Goal: Contribute content: Add original content to the website for others to see

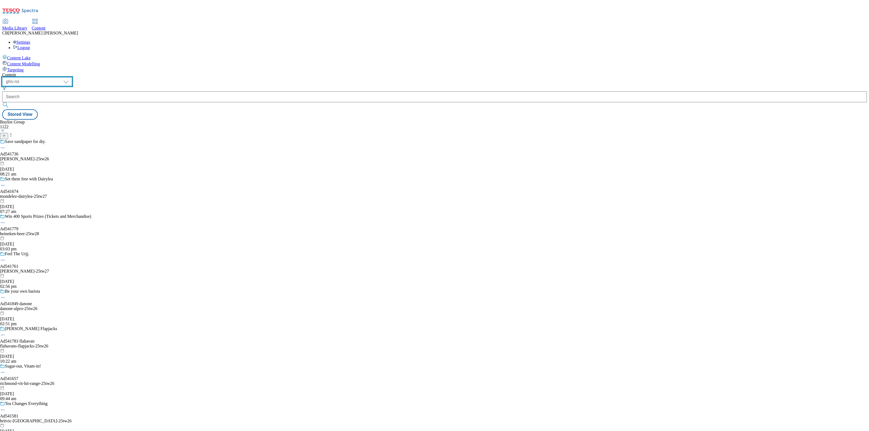
click at [72, 77] on select "ghs-roi ghs-uk" at bounding box center [37, 81] width 70 height 9
select select "ghs-uk"
click at [71, 77] on select "ghs-roi ghs-uk" at bounding box center [37, 81] width 70 height 9
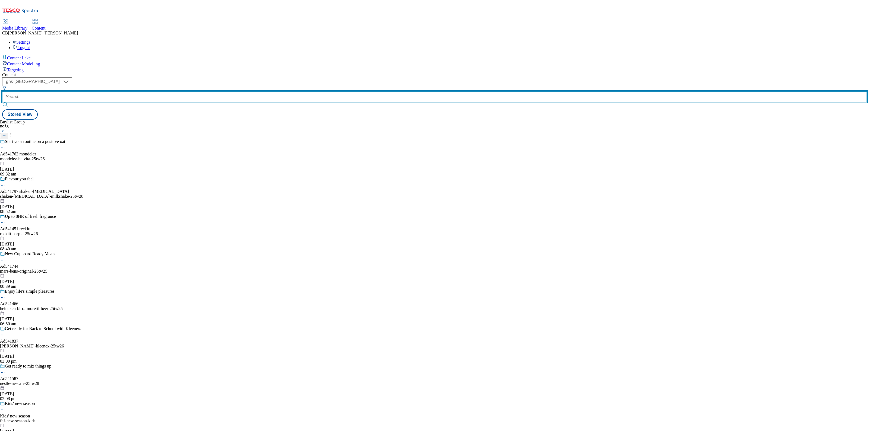
click at [128, 91] on input "text" at bounding box center [434, 96] width 864 height 11
paste input "nestle-kitkat-bar-25tw25"
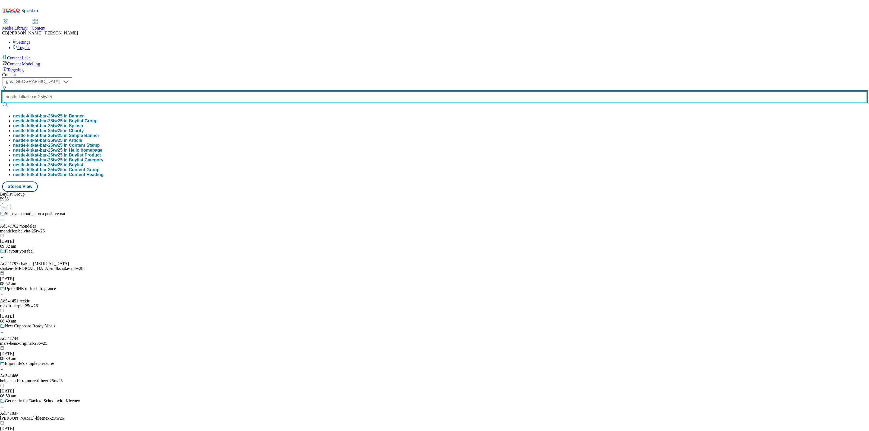
type input "nestle-kitkat-bar-25tw25"
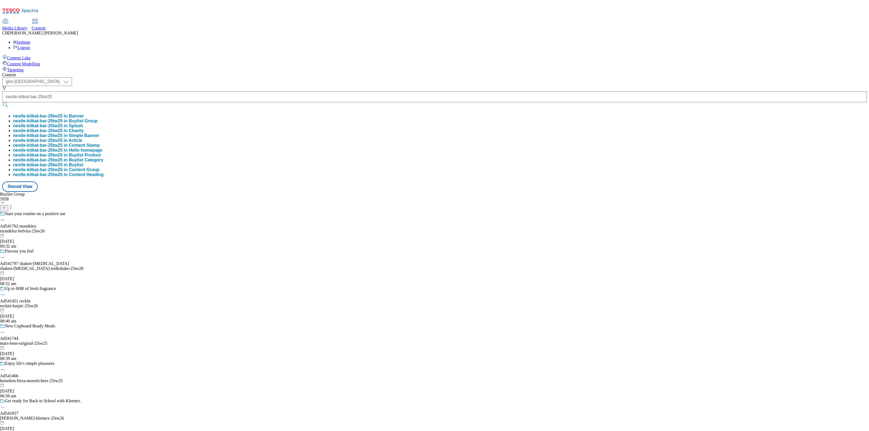
click at [97, 119] on button "nestle-kitkat-bar-25tw25 in Buylist Group" at bounding box center [55, 121] width 84 height 5
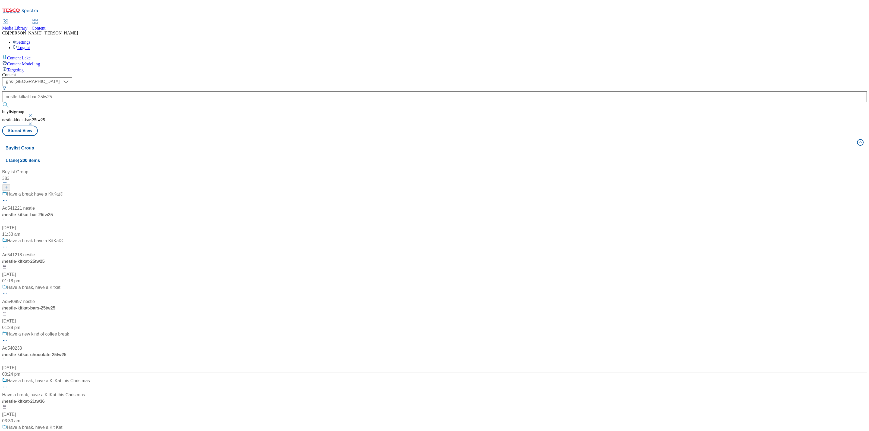
click at [90, 191] on div "Have a break have a KitKat® Ad541221 nestle / nestle-kitkat-bar-25tw25 7 Aug 20…" at bounding box center [46, 214] width 88 height 47
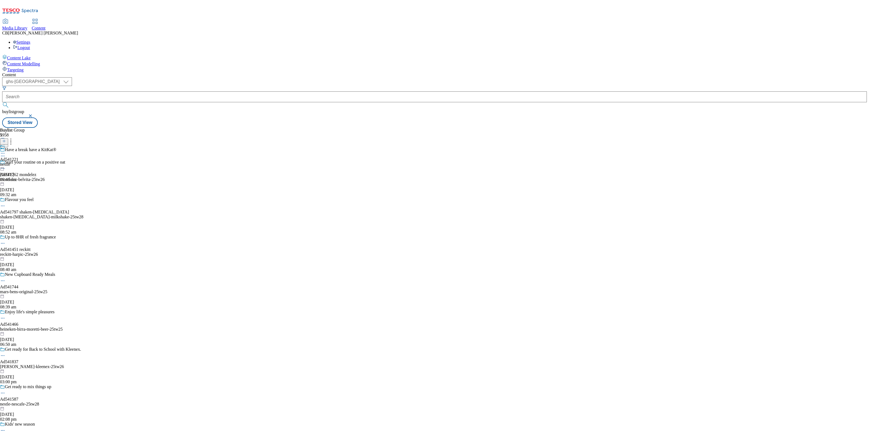
click at [5, 151] on icon at bounding box center [2, 153] width 5 height 5
click at [23, 163] on span "Edit" at bounding box center [20, 165] width 6 height 4
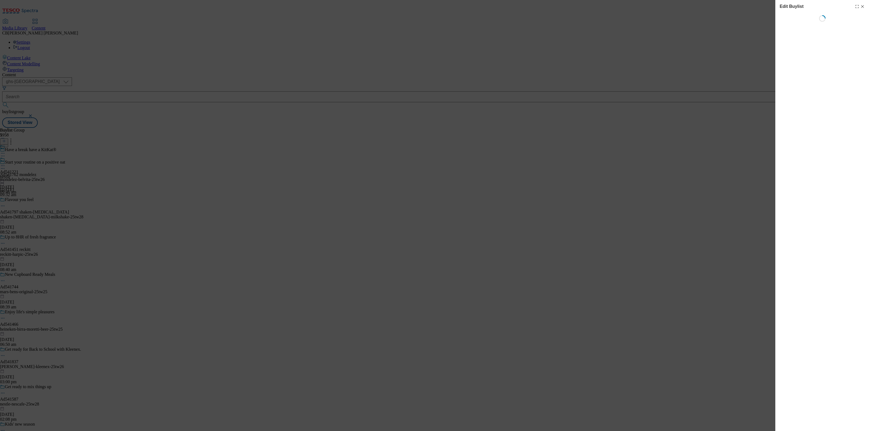
select select "tactical"
select select "supplier funded short term 1-3 weeks"
select select "dunnhumby"
select select "Banner"
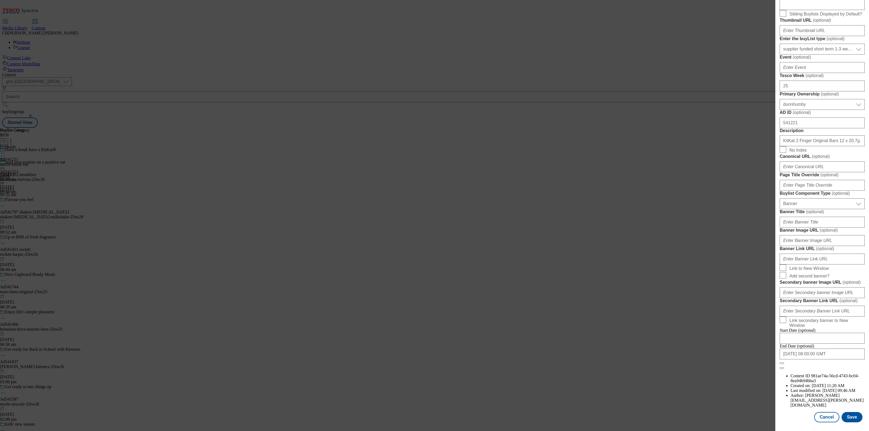
scroll to position [305, 0]
click at [829, 246] on input "Banner Image URL ( optional )" at bounding box center [821, 240] width 85 height 11
paste input "https://digitalcontent.api.tesco.com/v2/media/ghs-mktg/6c798c52-15e4-4eb8-9004-…"
type input "https://digitalcontent.api.tesco.com/v2/media/ghs-mktg/6c798c52-15e4-4eb8-9004-…"
click at [844, 233] on label "Banner Image URL ( optional )" at bounding box center [821, 230] width 85 height 5
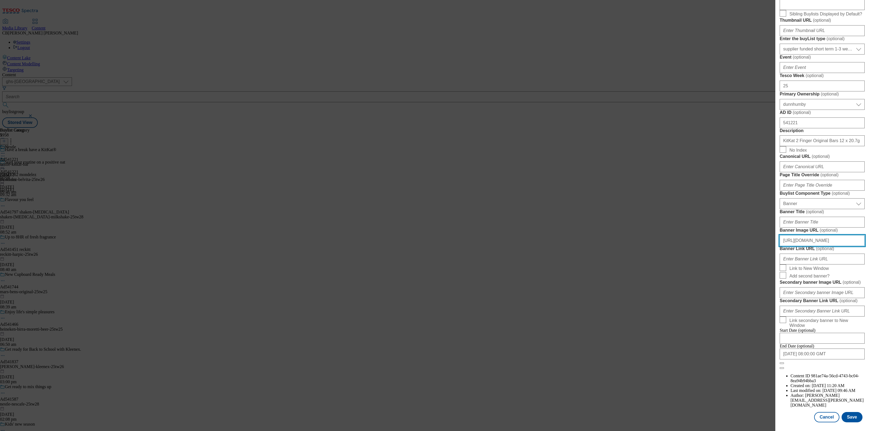
click at [844, 246] on input "https://digitalcontent.api.tesco.com/v2/media/ghs-mktg/6c798c52-15e4-4eb8-9004-…" at bounding box center [821, 240] width 85 height 11
click at [844, 415] on button "Save" at bounding box center [851, 417] width 21 height 10
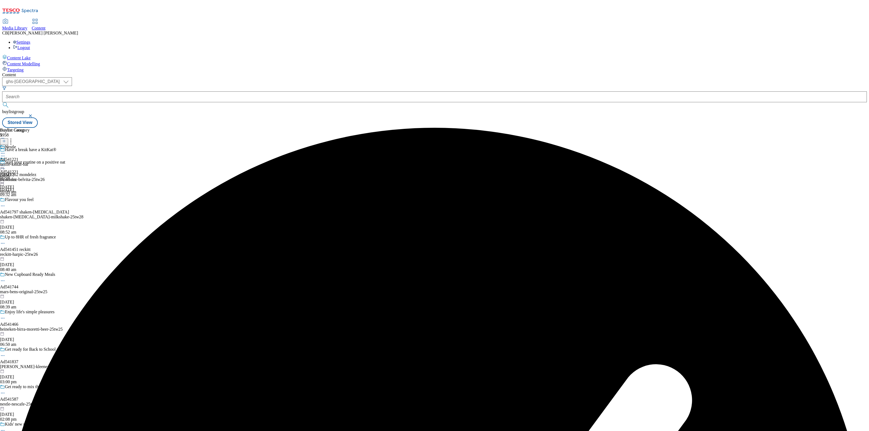
click at [5, 163] on icon at bounding box center [2, 165] width 5 height 5
click at [32, 199] on button "Preview" at bounding box center [21, 202] width 21 height 6
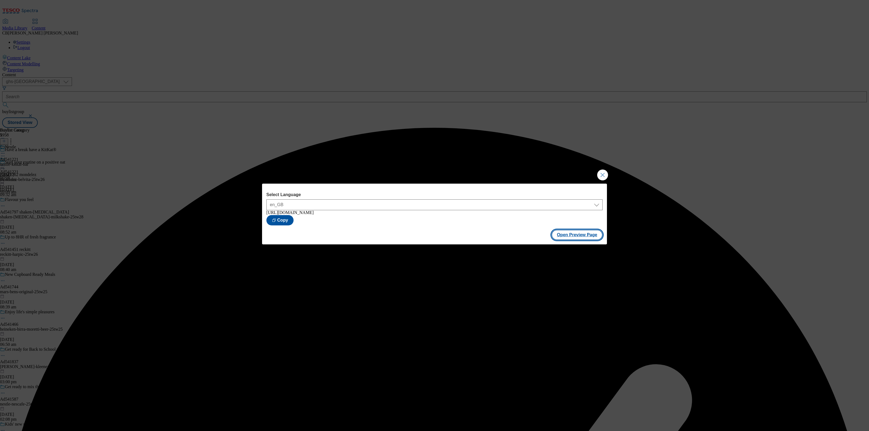
click at [590, 237] on button "Open Preview Page" at bounding box center [576, 235] width 51 height 10
click at [600, 173] on button "Close Modal" at bounding box center [602, 175] width 11 height 11
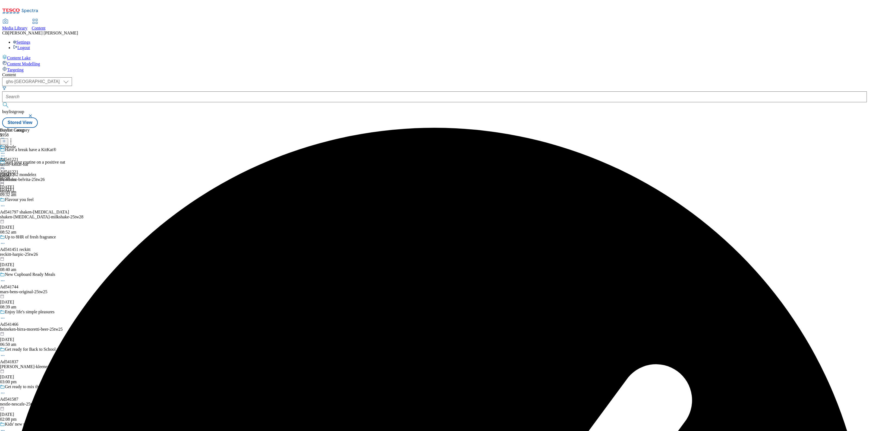
click at [5, 163] on icon at bounding box center [2, 165] width 5 height 5
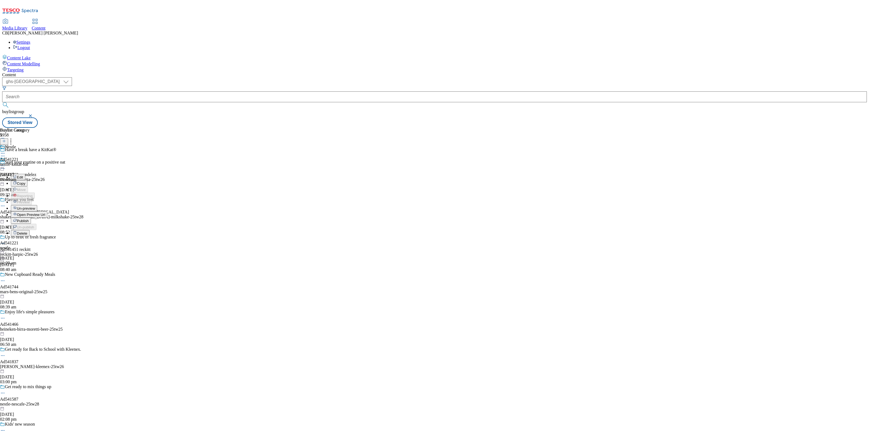
click at [29, 219] on span "Publish" at bounding box center [23, 221] width 12 height 4
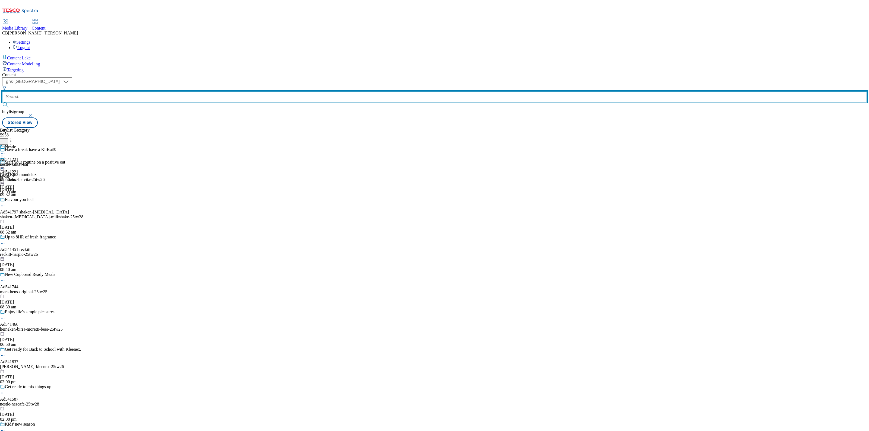
click at [138, 91] on input "text" at bounding box center [434, 96] width 864 height 11
paste input "nestle-kitkat-chocolate-25tw25"
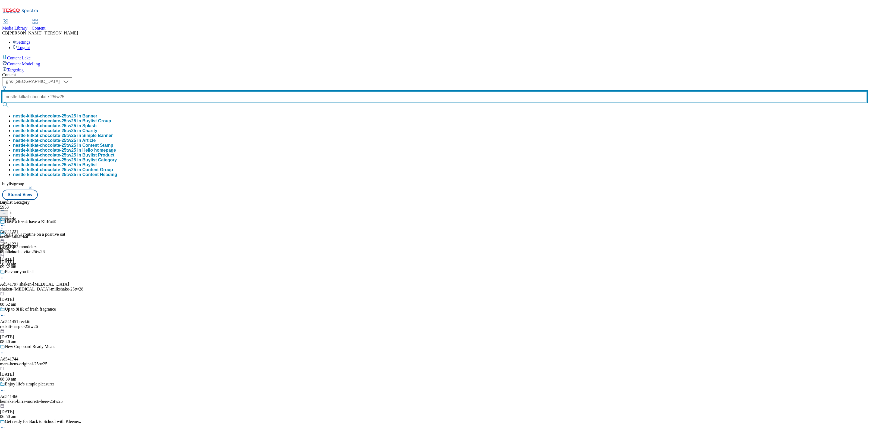
type input "nestle-kitkat-chocolate-25tw25"
click at [2, 102] on button "submit" at bounding box center [6, 104] width 8 height 5
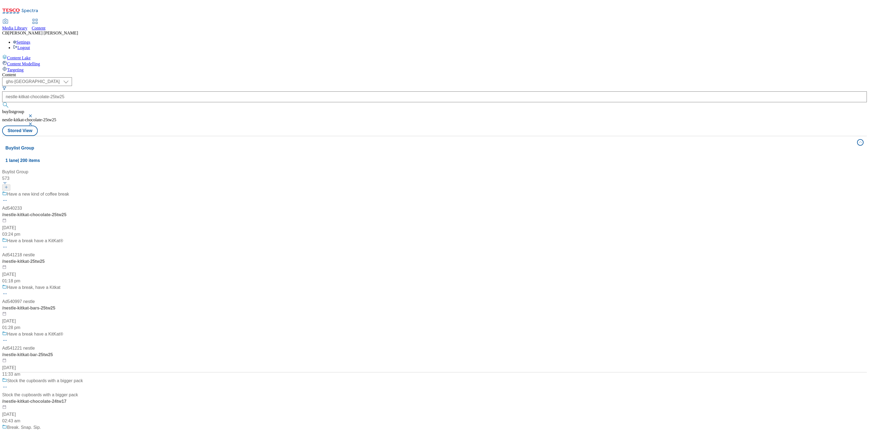
click at [90, 191] on div "Have a new kind of coffee break Ad540233 / nestle-kitkat-chocolate-25tw25 1 Aug…" at bounding box center [46, 214] width 88 height 47
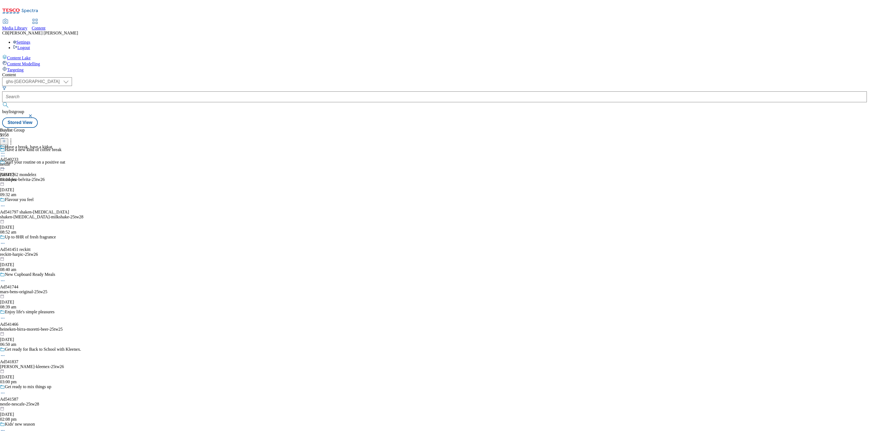
click at [5, 153] on circle at bounding box center [4, 153] width 1 height 1
click at [52, 162] on li "Edit" at bounding box center [31, 165] width 41 height 6
click at [5, 151] on icon at bounding box center [2, 153] width 5 height 5
click at [25, 162] on button "Edit" at bounding box center [18, 165] width 14 height 6
select select "tactical"
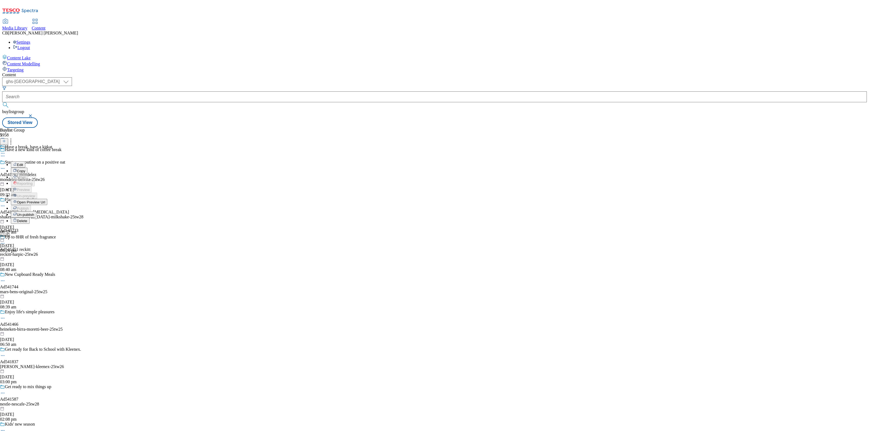
select select "supplier funded short term 1-3 weeks"
select select "dunnhumby"
select select "Banner"
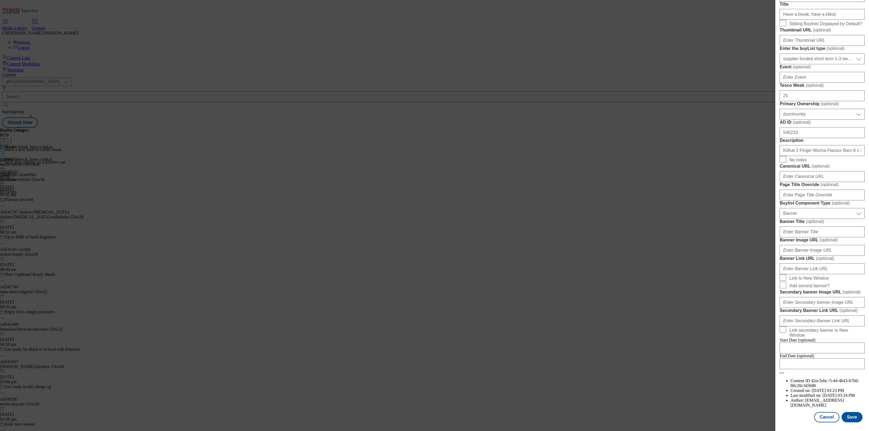
scroll to position [305, 0]
click at [834, 256] on input "Banner Image URL ( optional )" at bounding box center [821, 250] width 85 height 11
paste input "https://digitalcontent.api.tesco.com/v2/media/ghs-mktg/28a66d25-b099-471d-9e1c-…"
type input "https://digitalcontent.api.tesco.com/v2/media/ghs-mktg/28a66d25-b099-471d-9e1c-…"
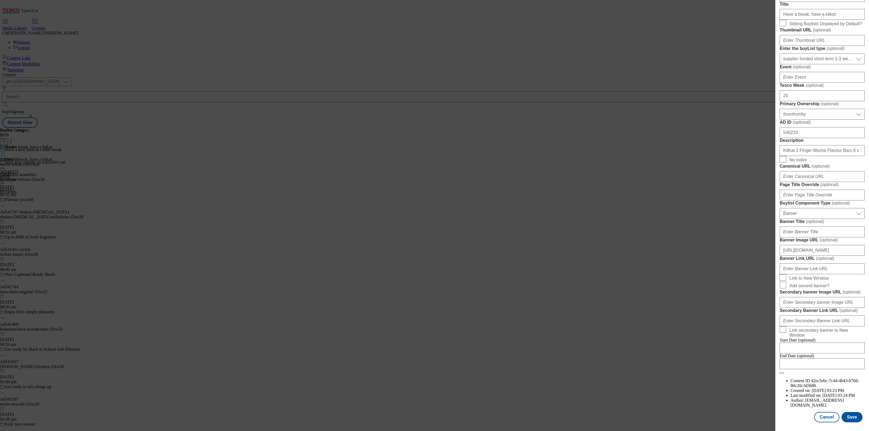
click at [846, 277] on form "Label Ad540233 Tracking Name DH_AD540233 Friendly Name nestle Buylist Lifespan …" at bounding box center [821, 152] width 85 height 444
click at [845, 413] on button "Save" at bounding box center [851, 417] width 21 height 10
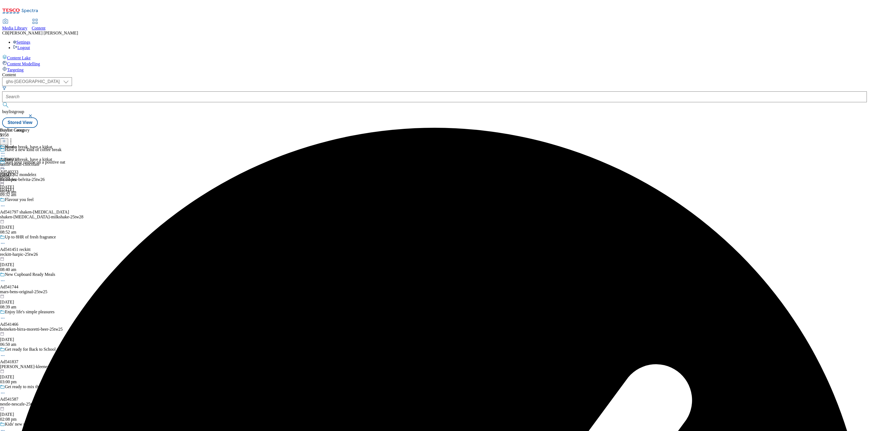
click at [5, 163] on icon at bounding box center [2, 165] width 5 height 5
click at [30, 200] on span "Preview" at bounding box center [23, 202] width 13 height 4
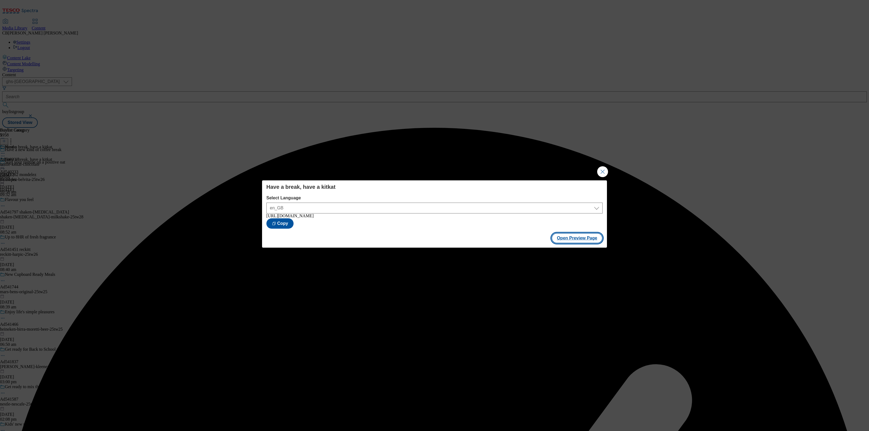
click at [579, 239] on button "Open Preview Page" at bounding box center [576, 238] width 51 height 10
click at [600, 169] on button "Close Modal" at bounding box center [602, 171] width 11 height 11
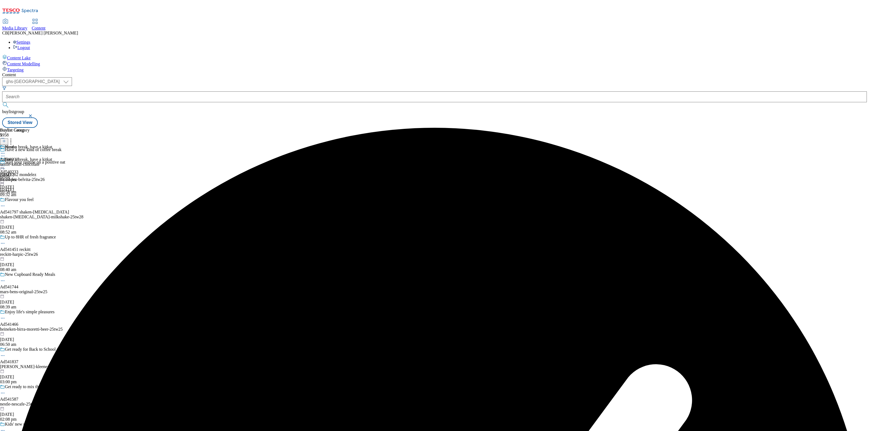
click at [5, 163] on icon at bounding box center [2, 165] width 5 height 5
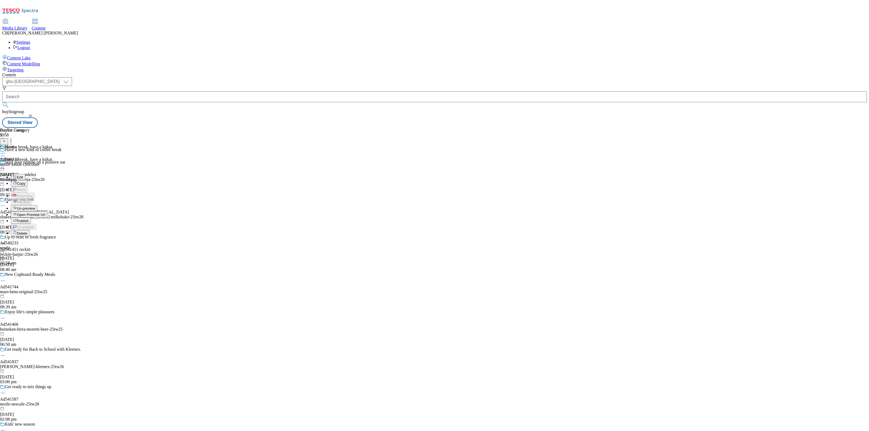
click at [29, 219] on span "Publish" at bounding box center [23, 221] width 12 height 4
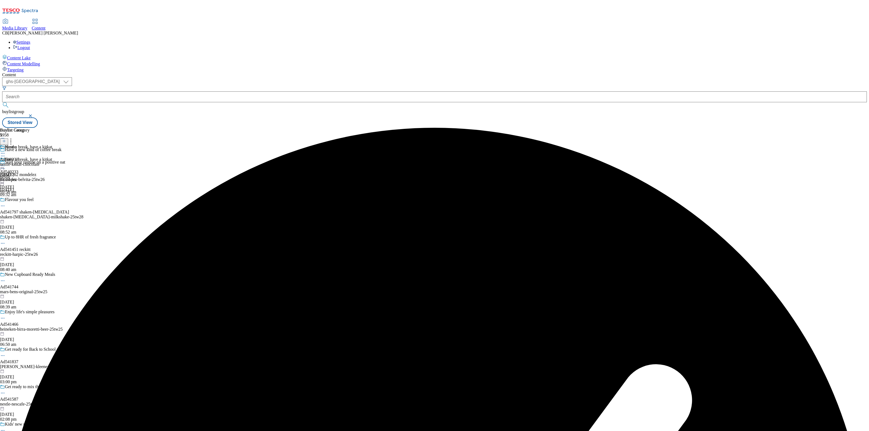
click at [441, 128] on div "Buylist Group 5958 Have a new kind of coffee break Start your routine on a posi…" at bounding box center [434, 128] width 864 height 0
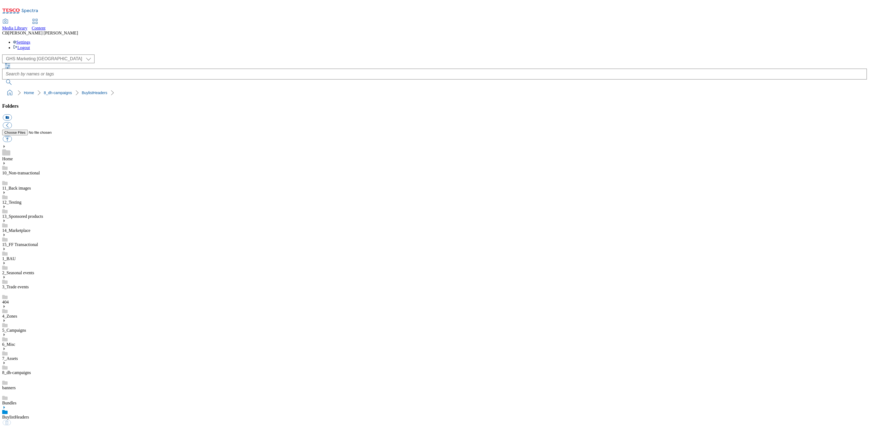
scroll to position [1, 0]
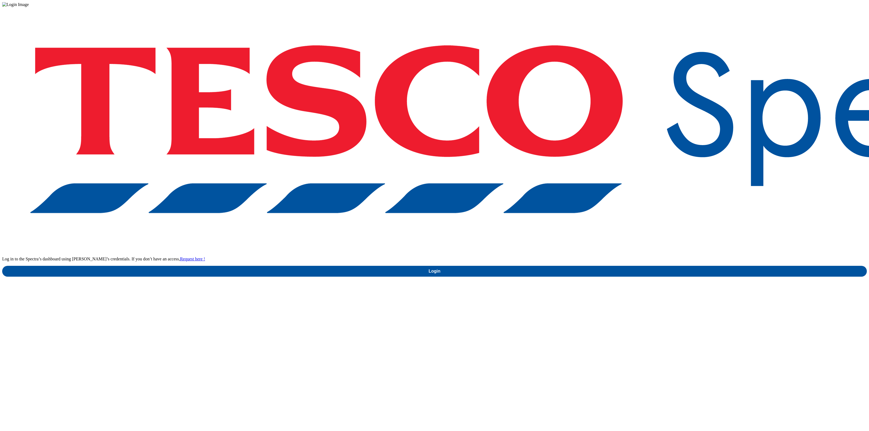
click at [644, 229] on div "Log in to the Spectra’s dashboard using Tesco’s credentials. If you don’t have …" at bounding box center [434, 142] width 864 height 270
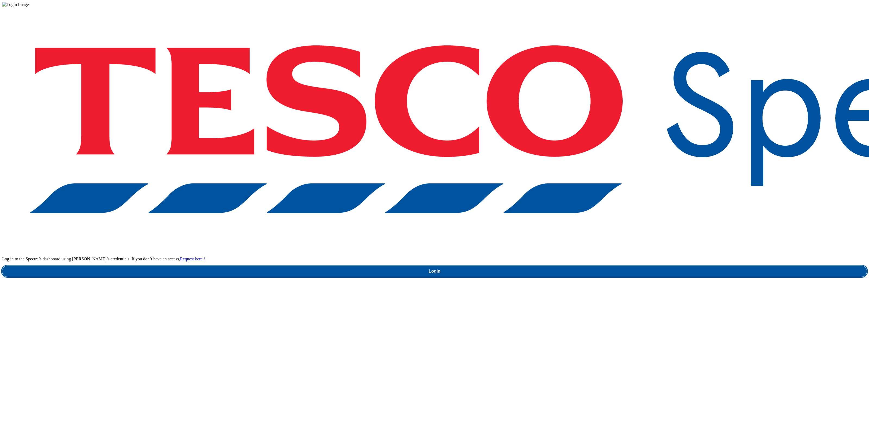
click at [649, 266] on link "Login" at bounding box center [434, 271] width 864 height 11
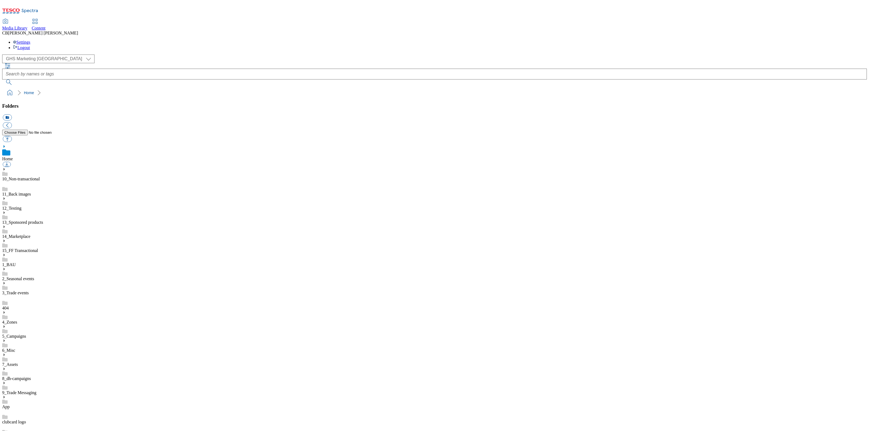
click at [6, 367] on icon at bounding box center [4, 369] width 4 height 4
click at [29, 421] on link "BuylistHeaders" at bounding box center [15, 423] width 27 height 5
click at [12, 136] on button "button" at bounding box center [7, 139] width 9 height 6
type input "C:\fakepath\1753964632246-ad540997_KitKat_LegoBrand_H_1184x333_V1.jpg"
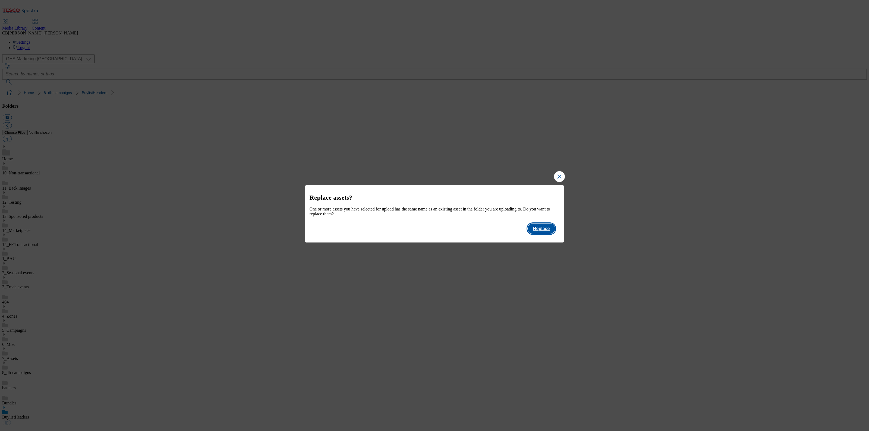
click at [540, 232] on button "Replace" at bounding box center [541, 229] width 27 height 10
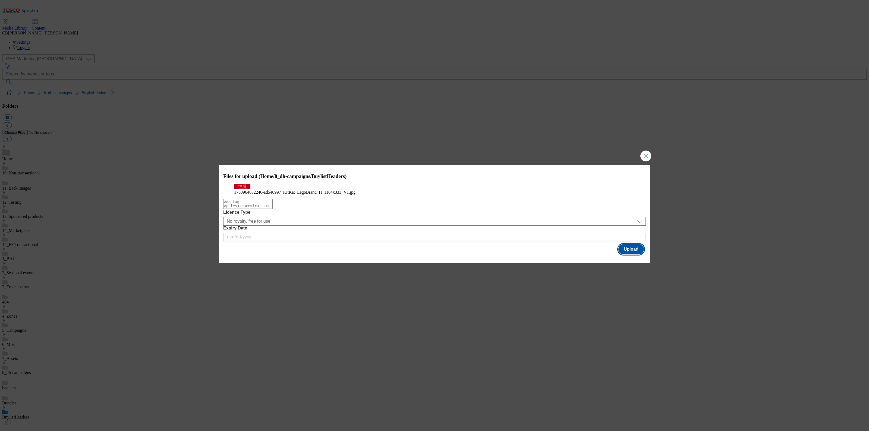
click at [627, 255] on button "Upload" at bounding box center [631, 249] width 26 height 10
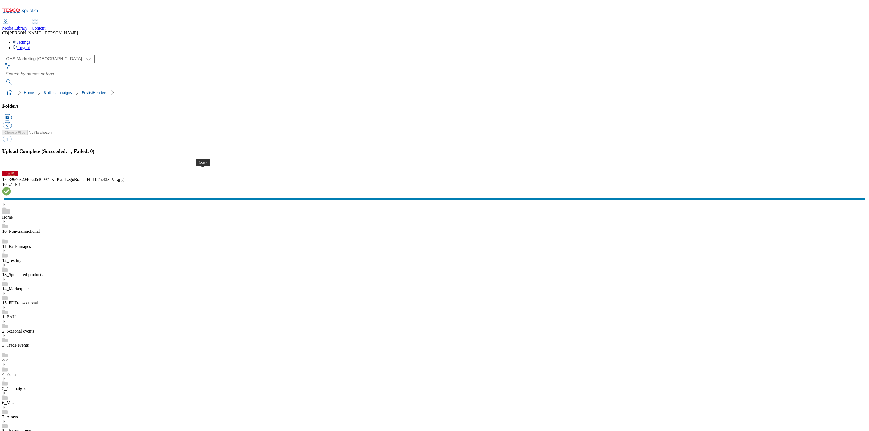
click at [11, 171] on button "button" at bounding box center [7, 168] width 8 height 5
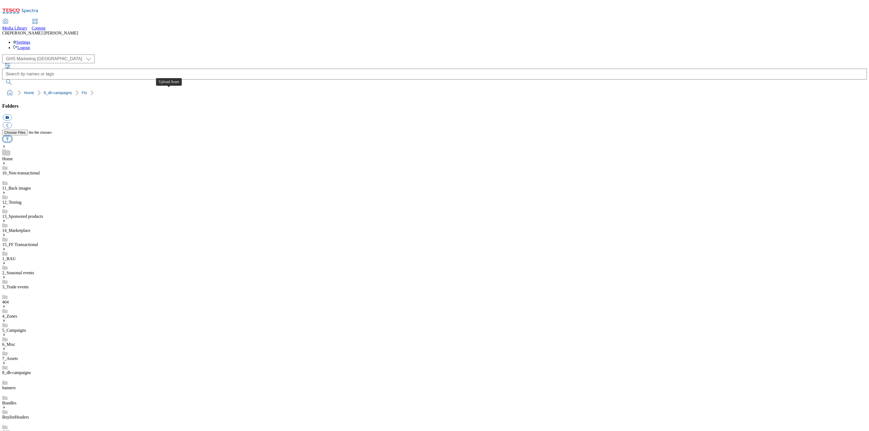
click at [12, 136] on button "button" at bounding box center [7, 139] width 9 height 6
type input "C:\fakepath\1753968667318-ad540997_KitKat_LegoBrand_2560x320_V1.jpg"
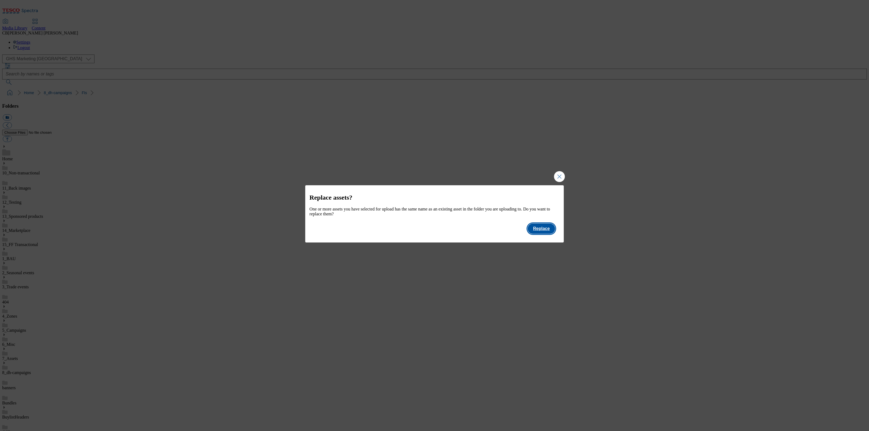
click at [543, 233] on button "Replace" at bounding box center [541, 229] width 27 height 10
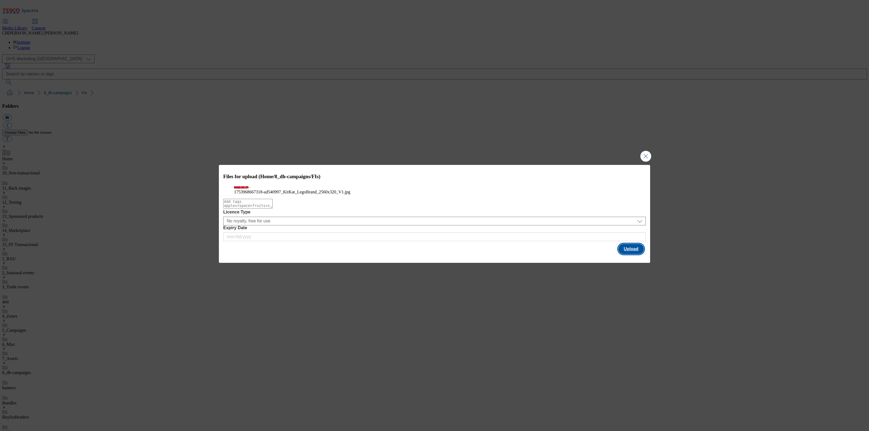
click at [623, 254] on button "Upload" at bounding box center [631, 249] width 26 height 10
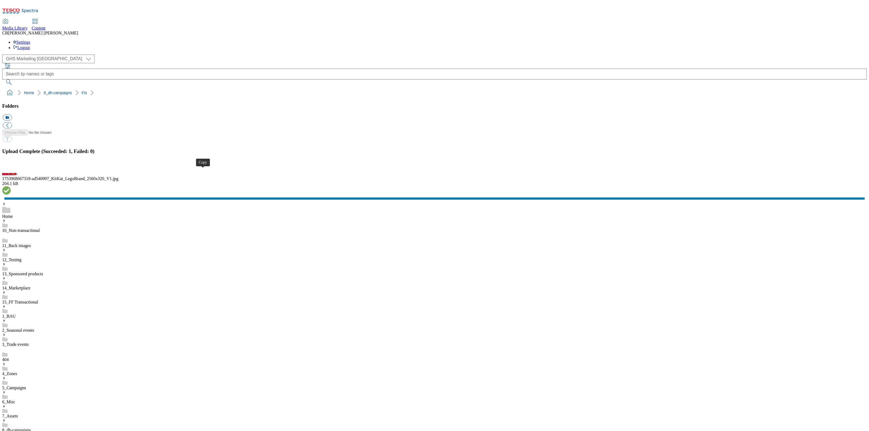
click at [11, 171] on button "button" at bounding box center [7, 168] width 8 height 5
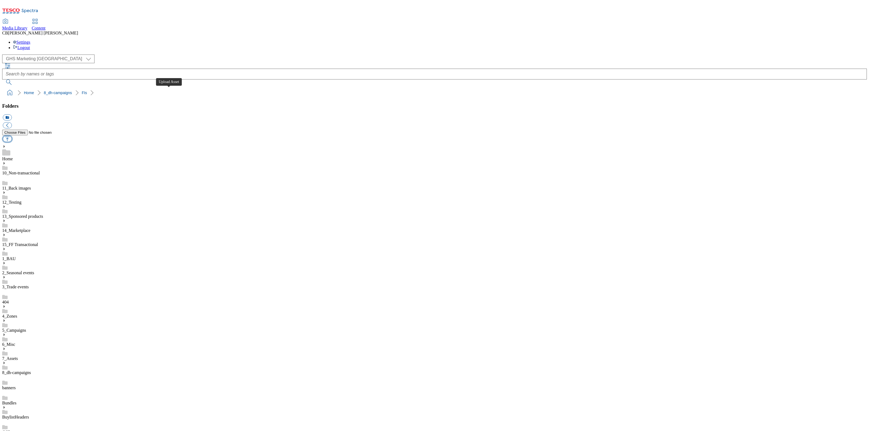
click at [12, 136] on button "button" at bounding box center [7, 139] width 9 height 6
type input "C:\fakepath\1754462043974-Packshot_V2.png"
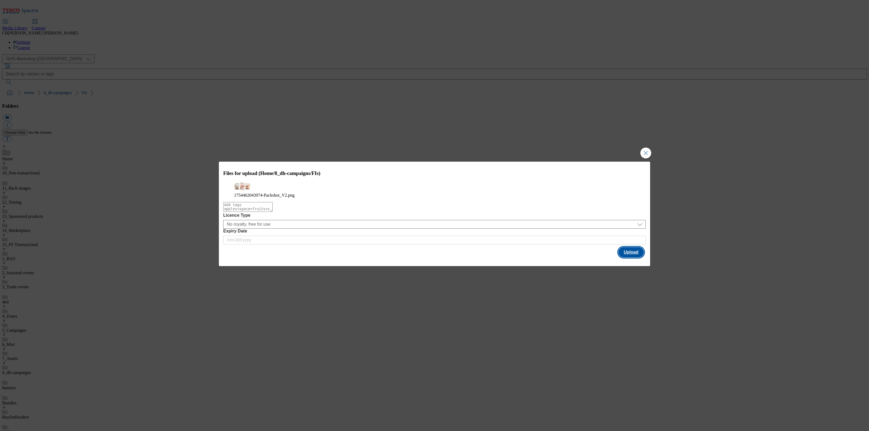
click at [640, 258] on button "Upload" at bounding box center [631, 252] width 26 height 10
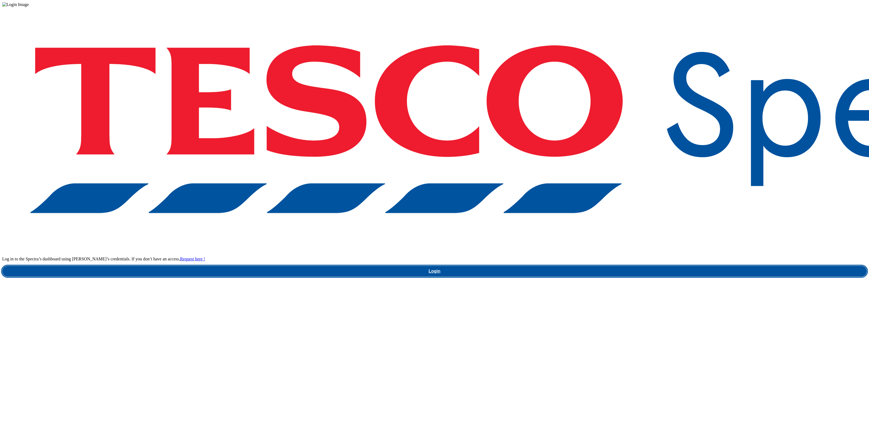
click at [657, 266] on link "Login" at bounding box center [434, 271] width 864 height 11
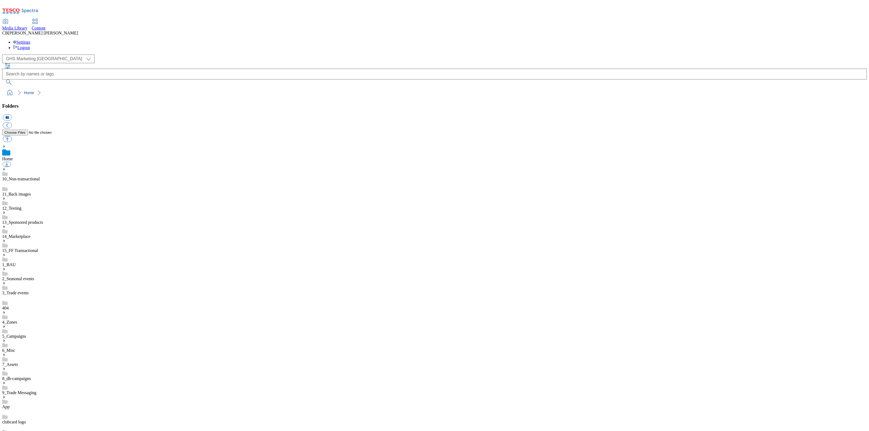
click at [5, 368] on use at bounding box center [4, 369] width 1 height 3
click at [57, 412] on div "BuylistHeaders" at bounding box center [434, 419] width 864 height 14
click at [12, 136] on button "button" at bounding box center [7, 139] width 9 height 6
type input "C:\fakepath\1754460382282-ad540233_Kitkat_LegoBrand_H_1184x333_V2.jpg"
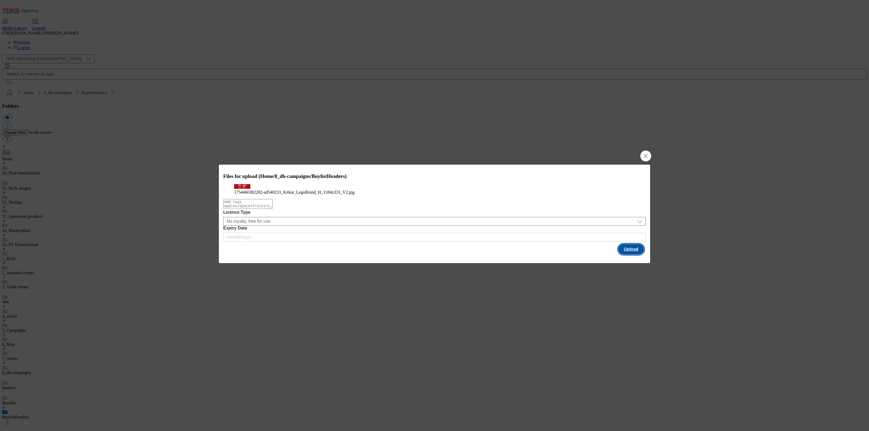
click at [634, 255] on button "Upload" at bounding box center [631, 249] width 26 height 10
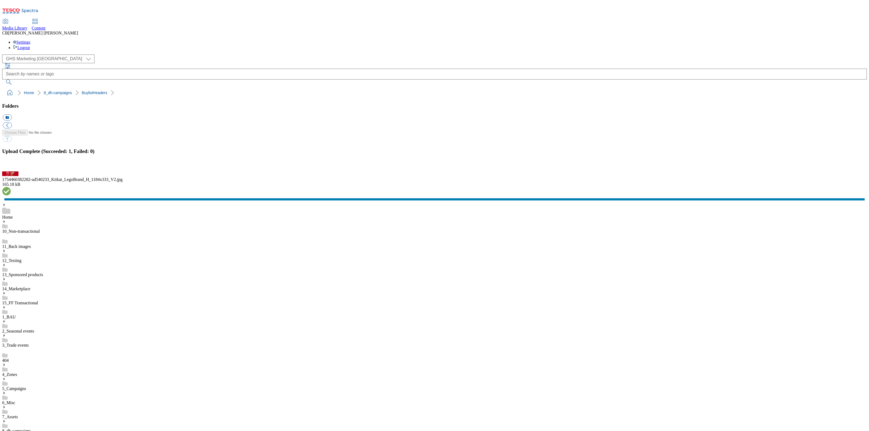
click at [11, 171] on button "button" at bounding box center [7, 168] width 8 height 5
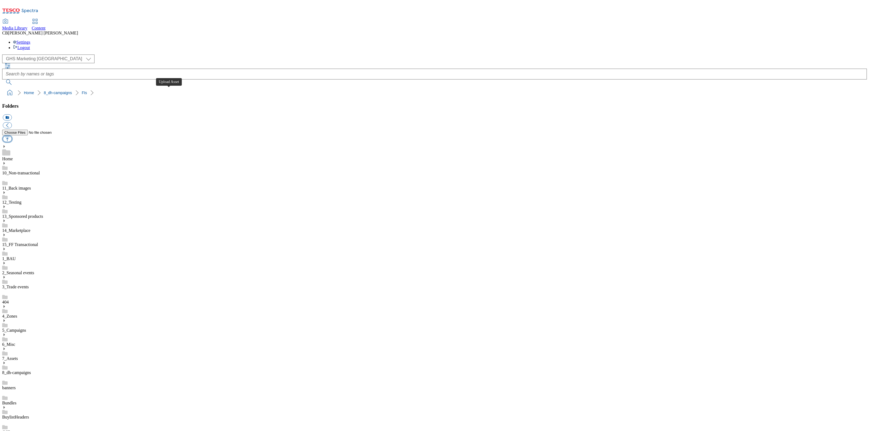
click at [12, 136] on button "button" at bounding box center [7, 139] width 9 height 6
type input "C:\fakepath\1754654235988-ad540233_Kitkat_LegoBrand_2560x320_V3.jpg"
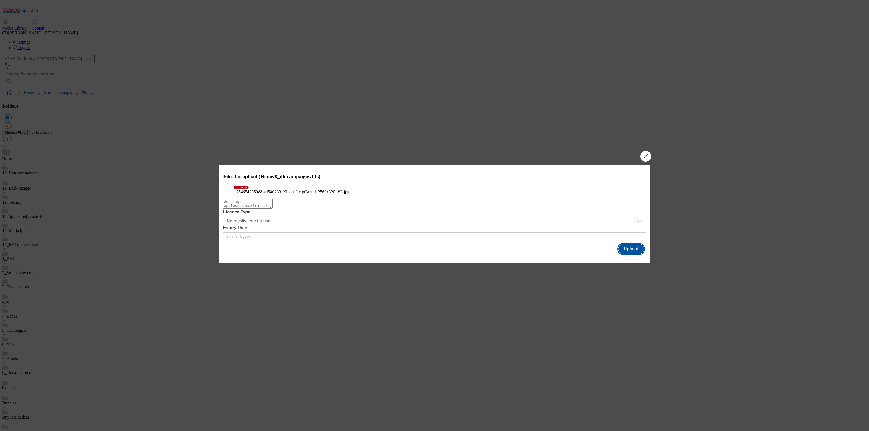
click at [635, 254] on button "Upload" at bounding box center [631, 249] width 26 height 10
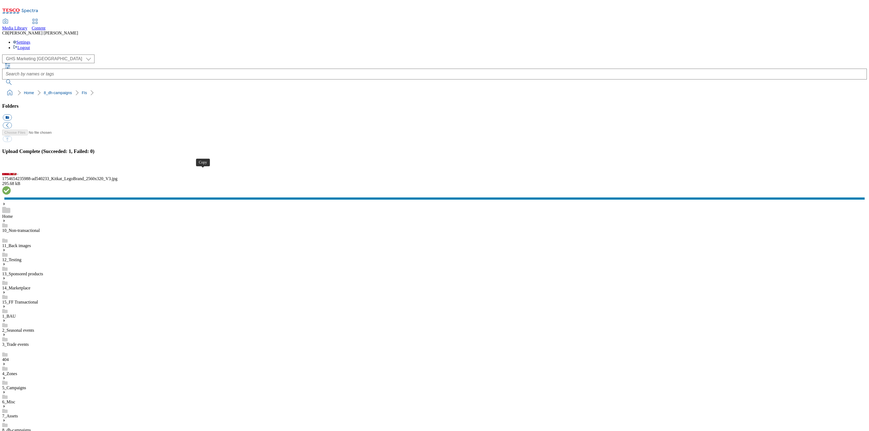
click at [11, 171] on button "button" at bounding box center [7, 168] width 8 height 5
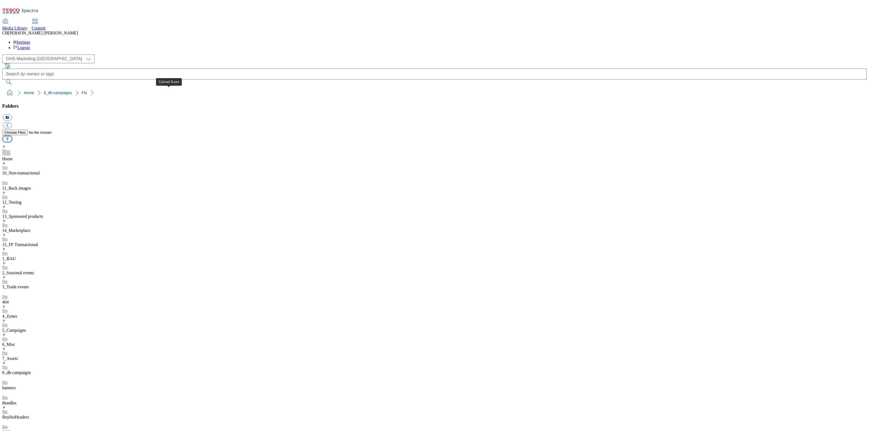
click at [12, 136] on button "button" at bounding box center [7, 139] width 9 height 6
type input "C:\fakepath\1755164920674-Desktop.png"
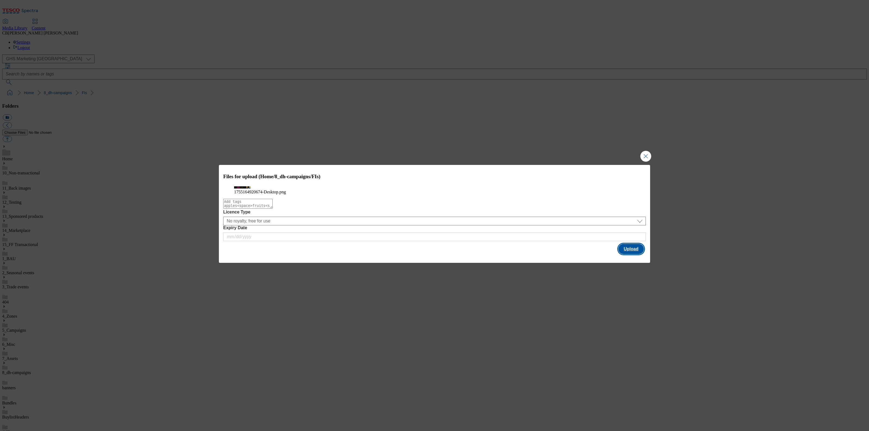
click at [628, 254] on button "Upload" at bounding box center [631, 249] width 26 height 10
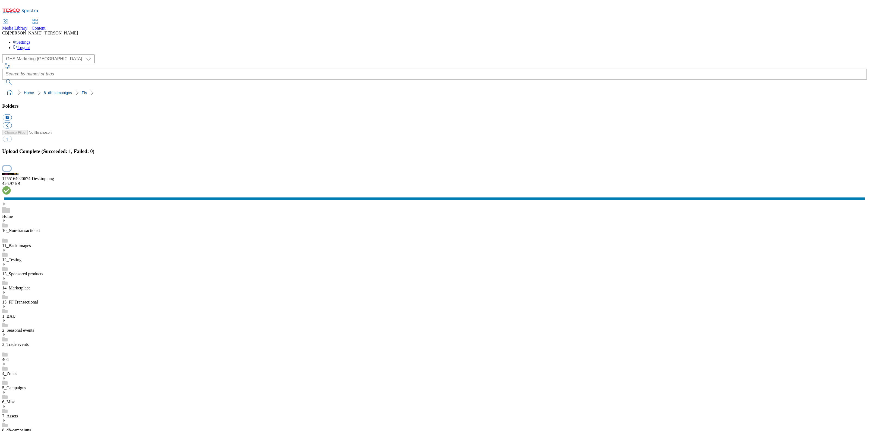
click at [11, 171] on button "button" at bounding box center [7, 168] width 8 height 5
